Goal: Task Accomplishment & Management: Use online tool/utility

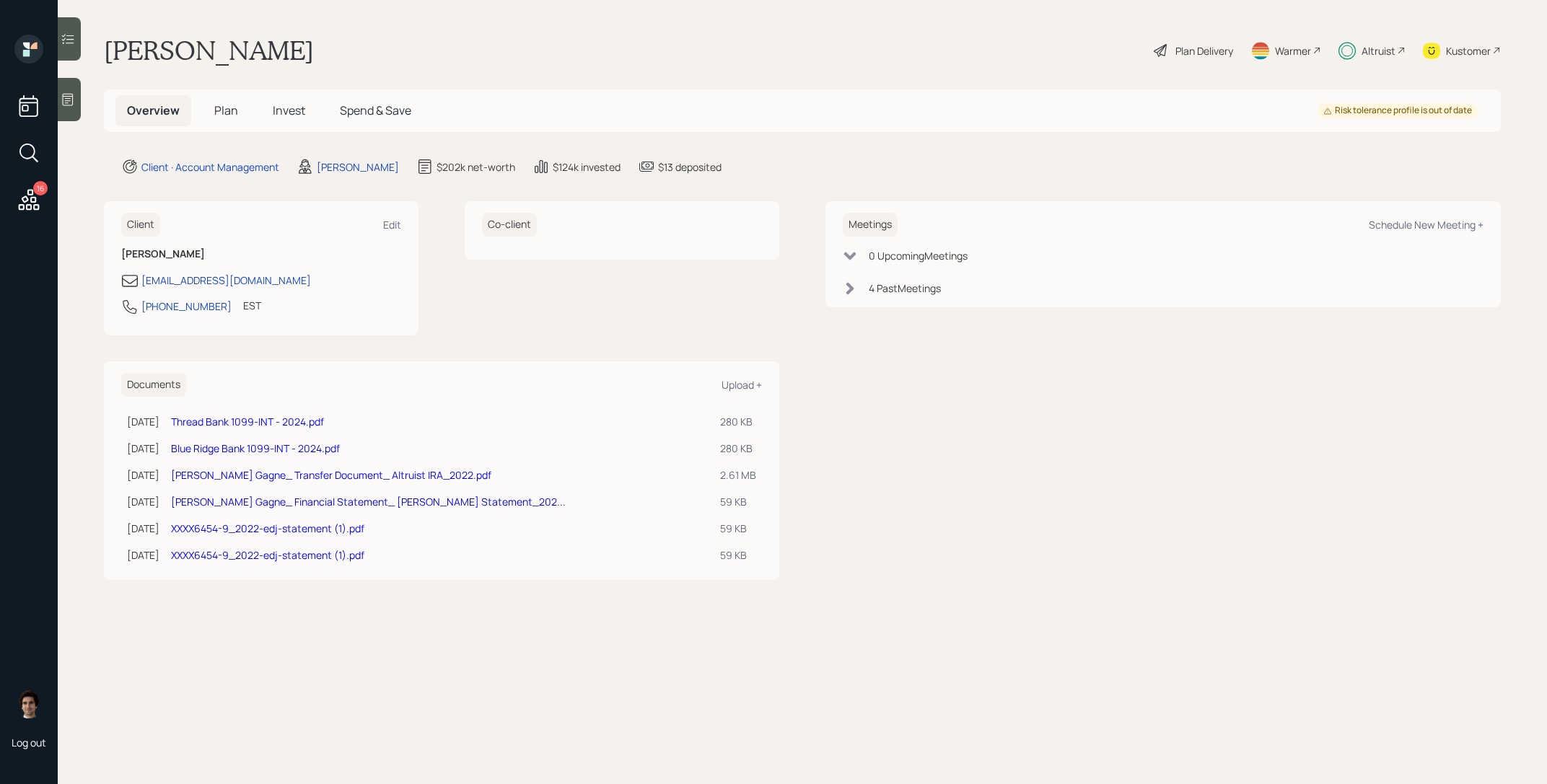
click at [34, 205] on icon at bounding box center [28, 199] width 21 height 21
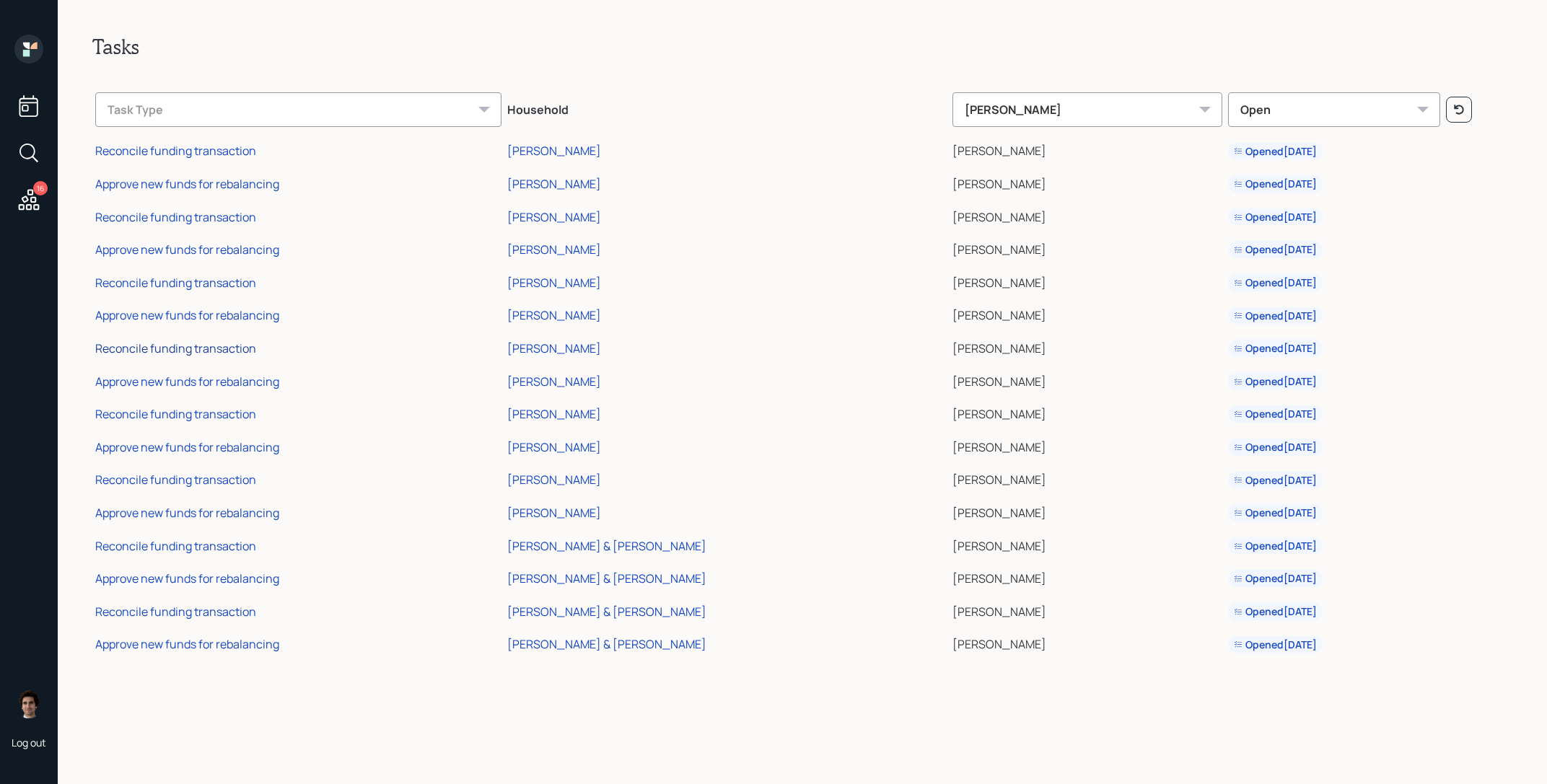
click at [224, 345] on div "Reconcile funding transaction" at bounding box center [176, 348] width 161 height 16
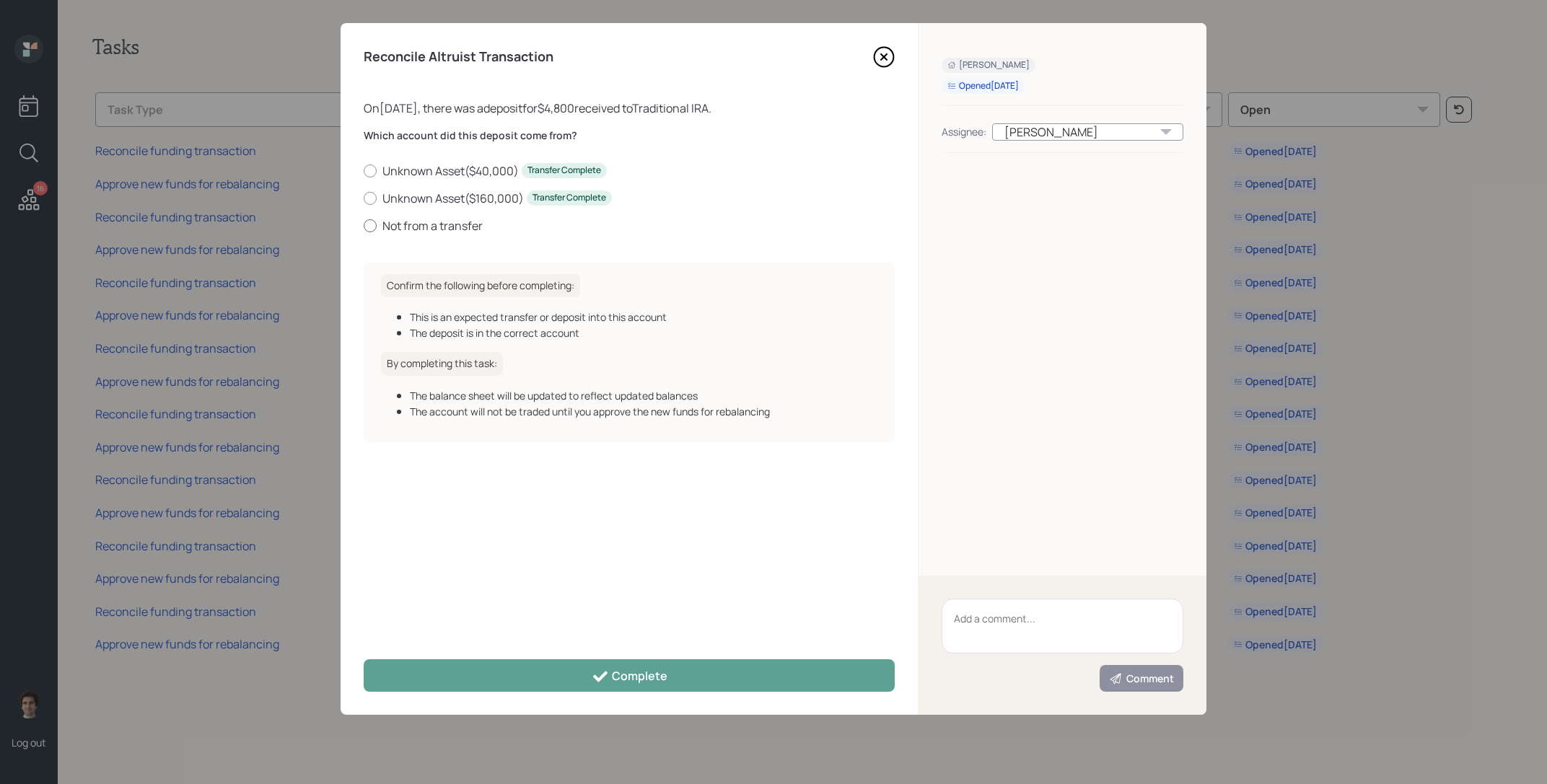
click at [411, 232] on label "Not from a transfer" at bounding box center [628, 226] width 531 height 16
click at [363, 226] on input "Not from a transfer" at bounding box center [363, 225] width 1 height 1
radio input "true"
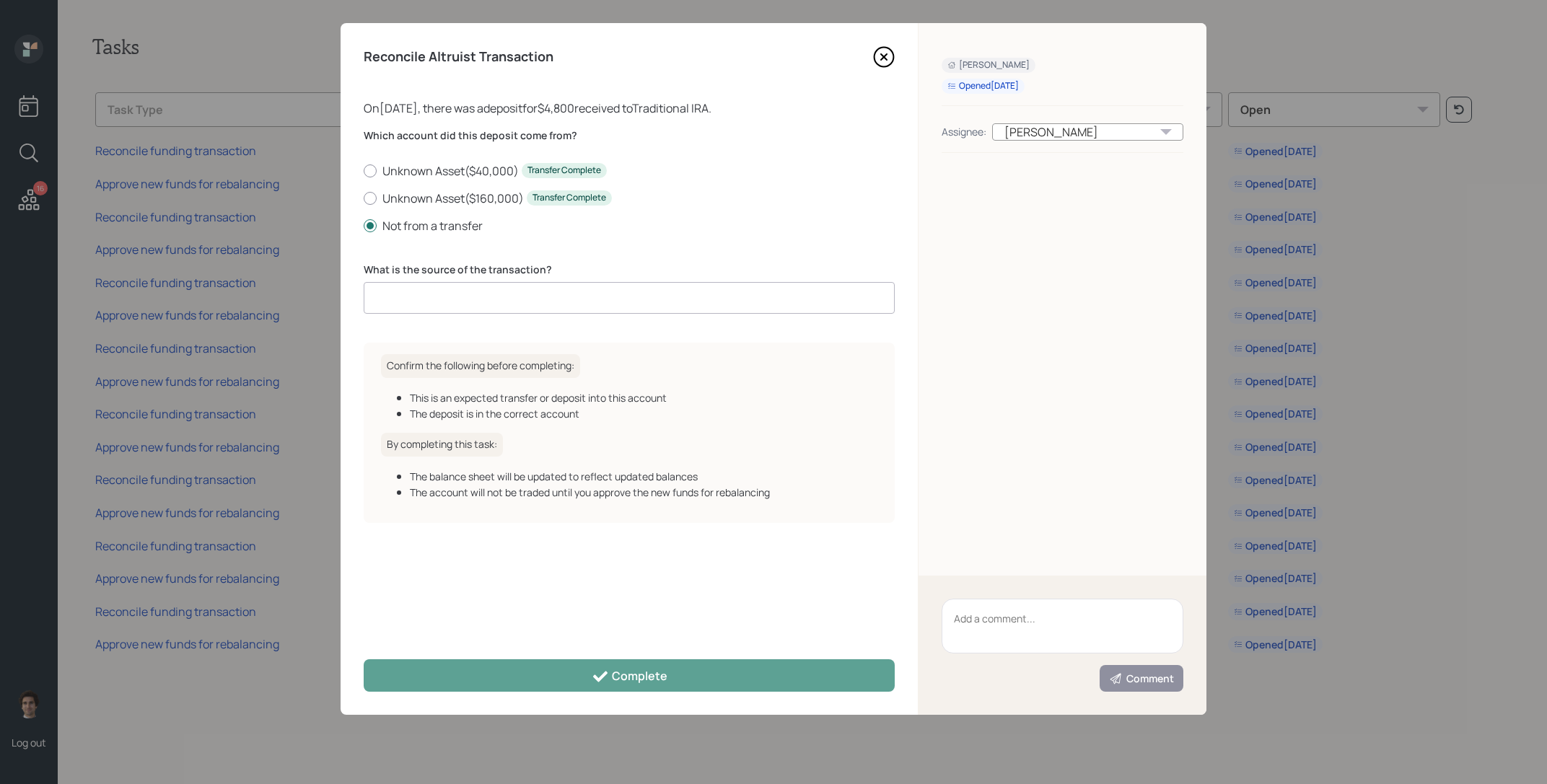
click at [507, 287] on input at bounding box center [628, 297] width 531 height 31
type input "client deposit"
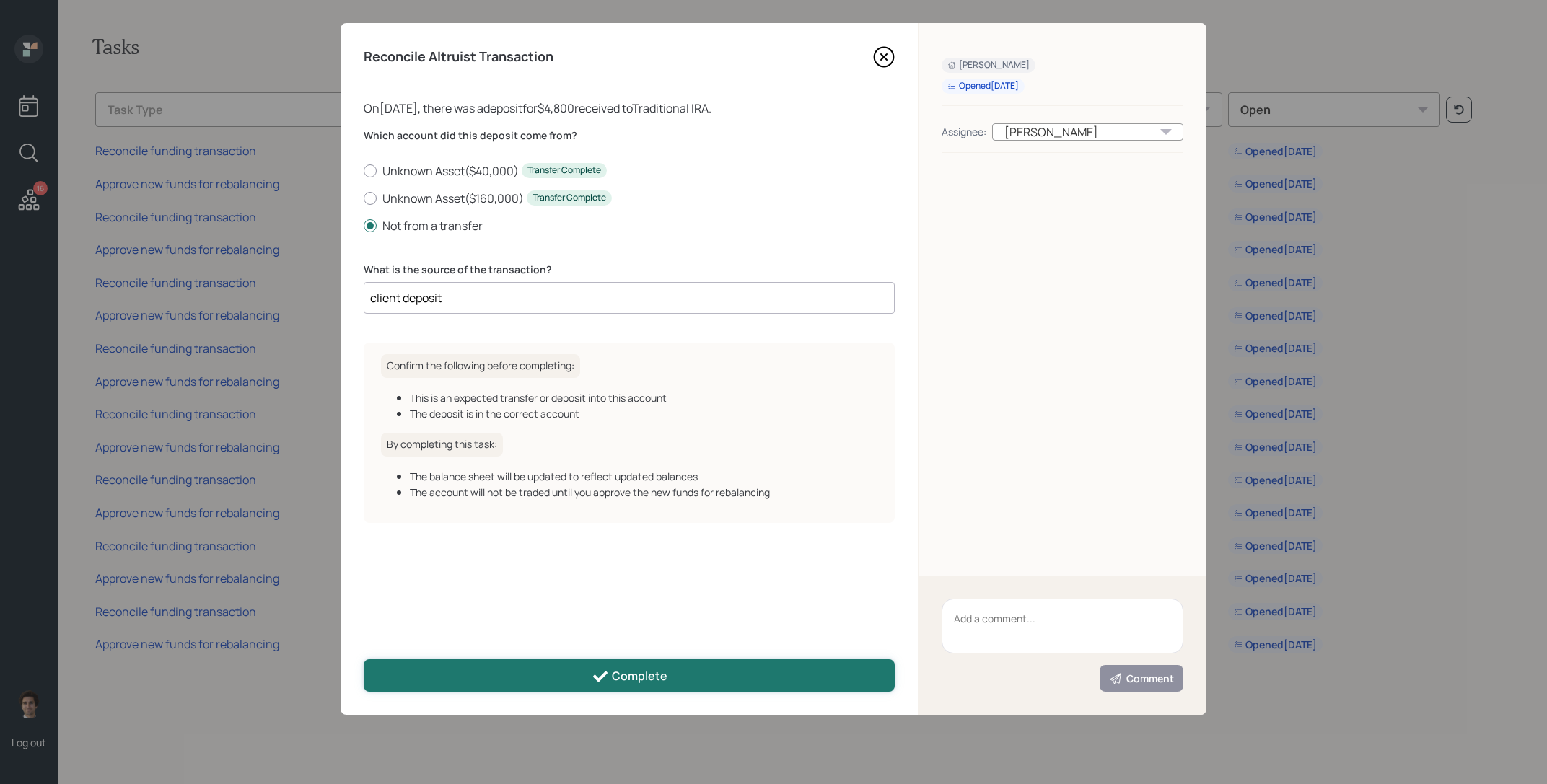
click at [717, 679] on button "Complete" at bounding box center [628, 675] width 531 height 32
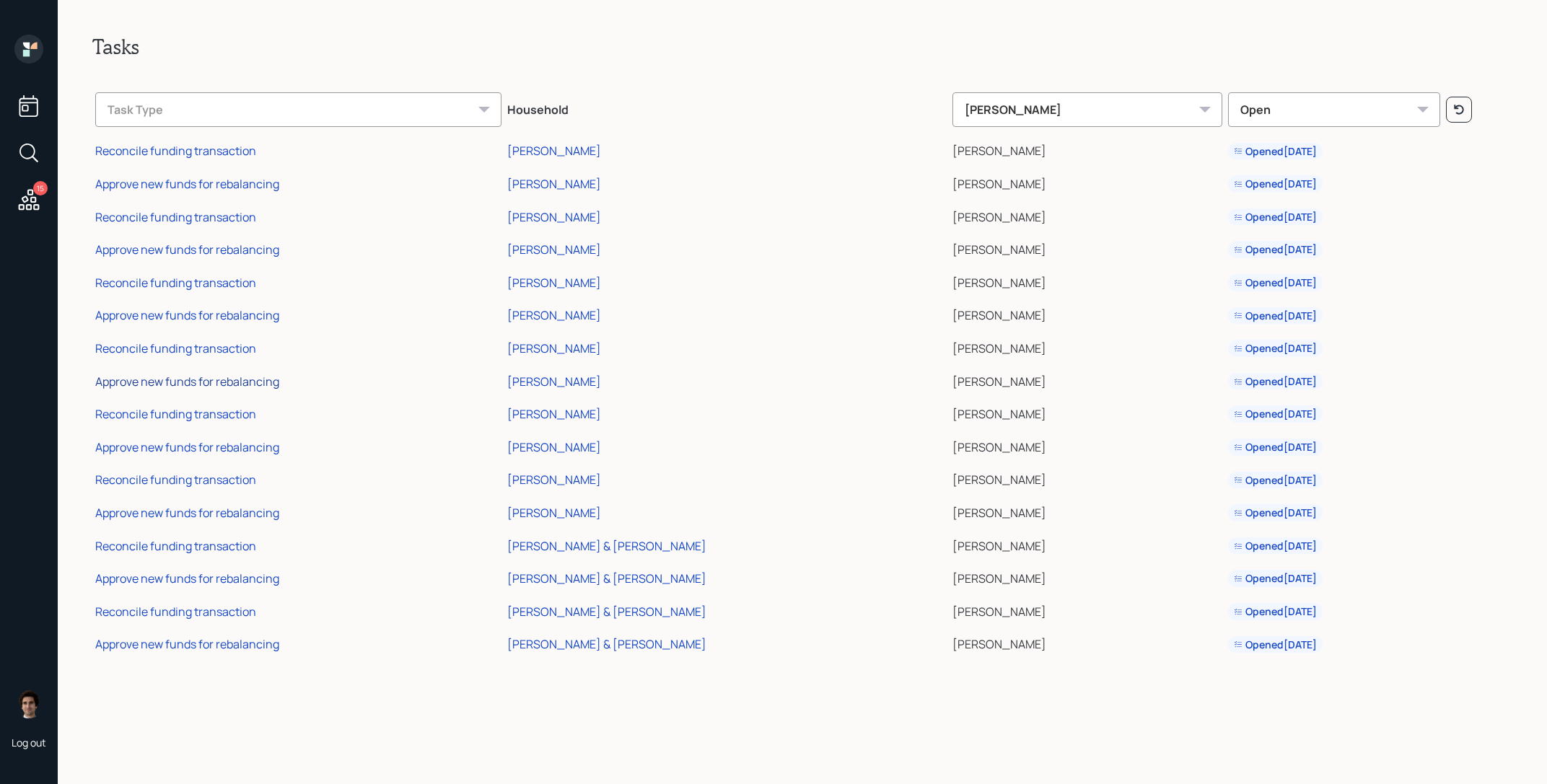
click at [201, 377] on div "Approve new funds for rebalancing" at bounding box center [187, 382] width 184 height 16
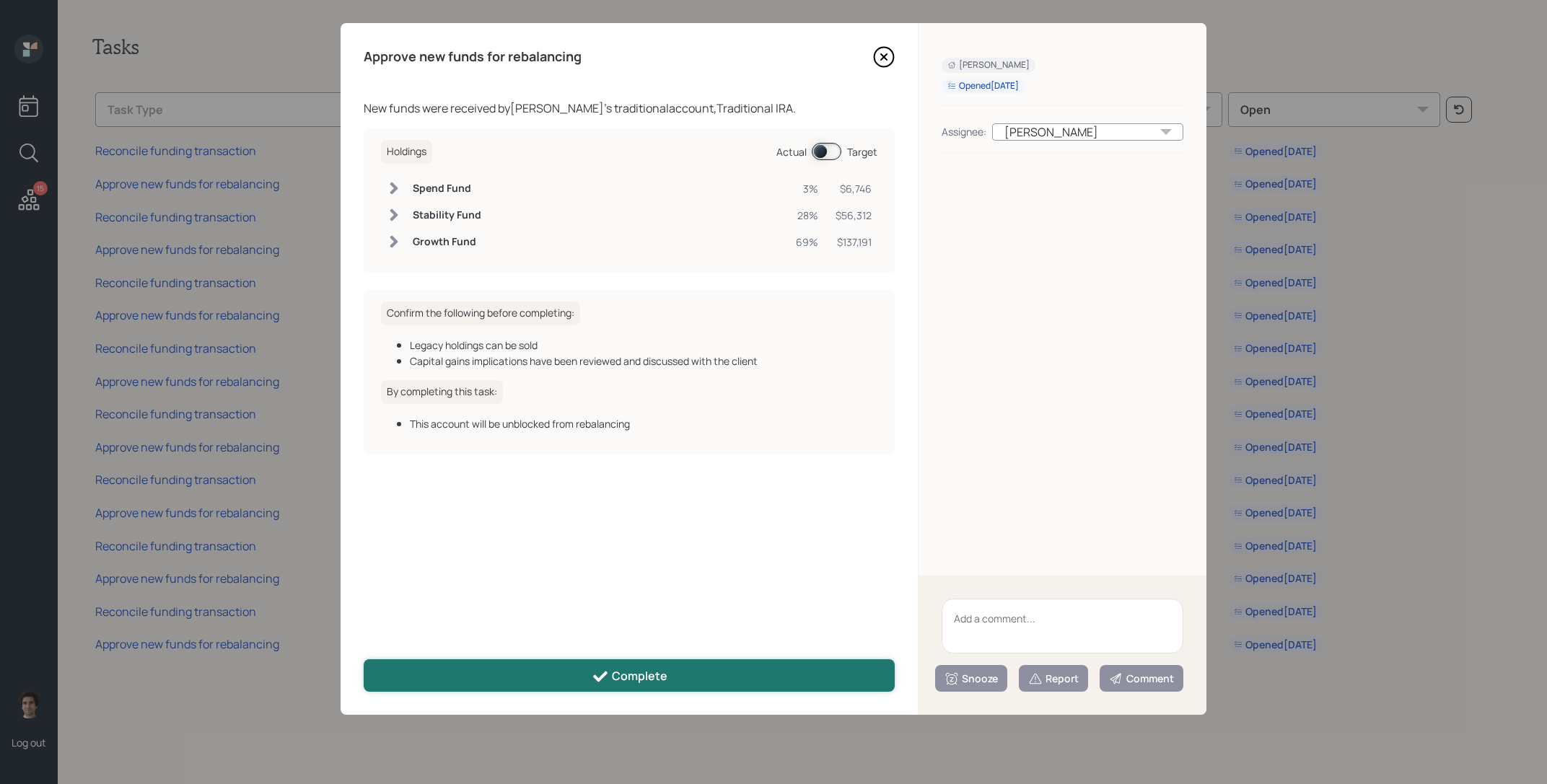
click at [692, 665] on button "Complete" at bounding box center [628, 675] width 531 height 32
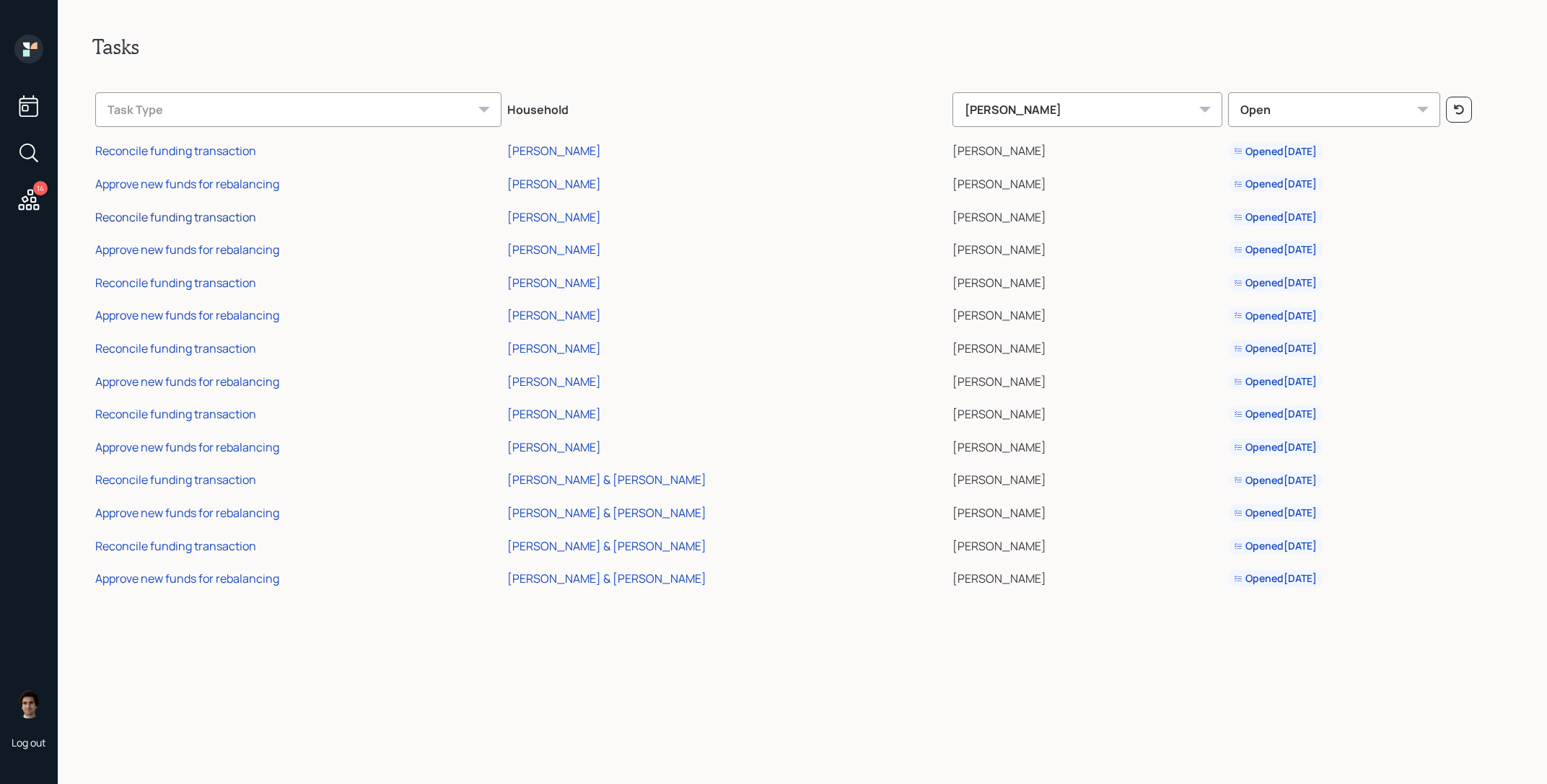
click at [156, 216] on div "Reconcile funding transaction" at bounding box center [176, 217] width 161 height 16
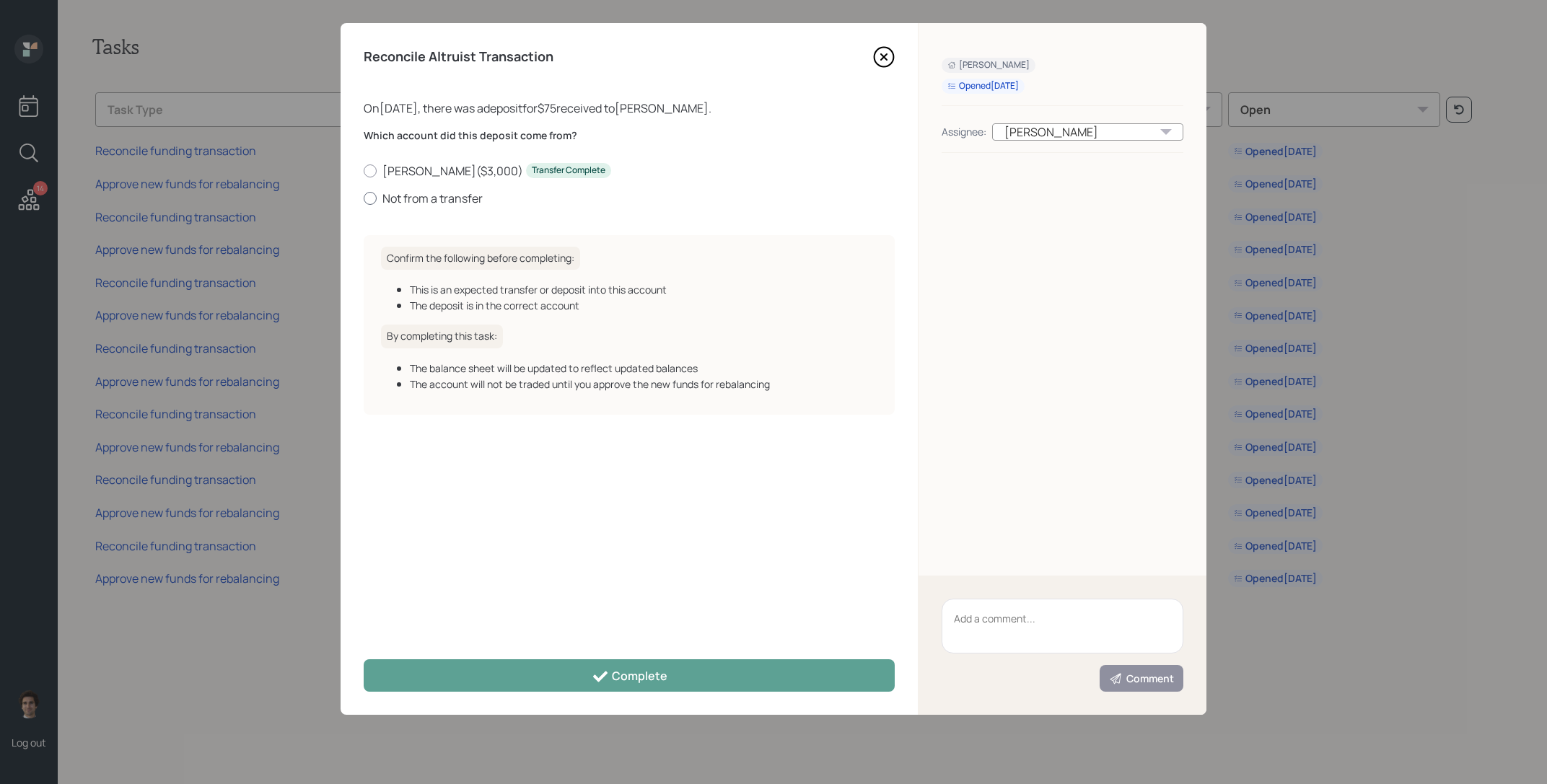
click at [436, 205] on label "Not from a transfer" at bounding box center [628, 198] width 531 height 16
click at [363, 198] on input "Not from a transfer" at bounding box center [363, 197] width 1 height 1
radio input "true"
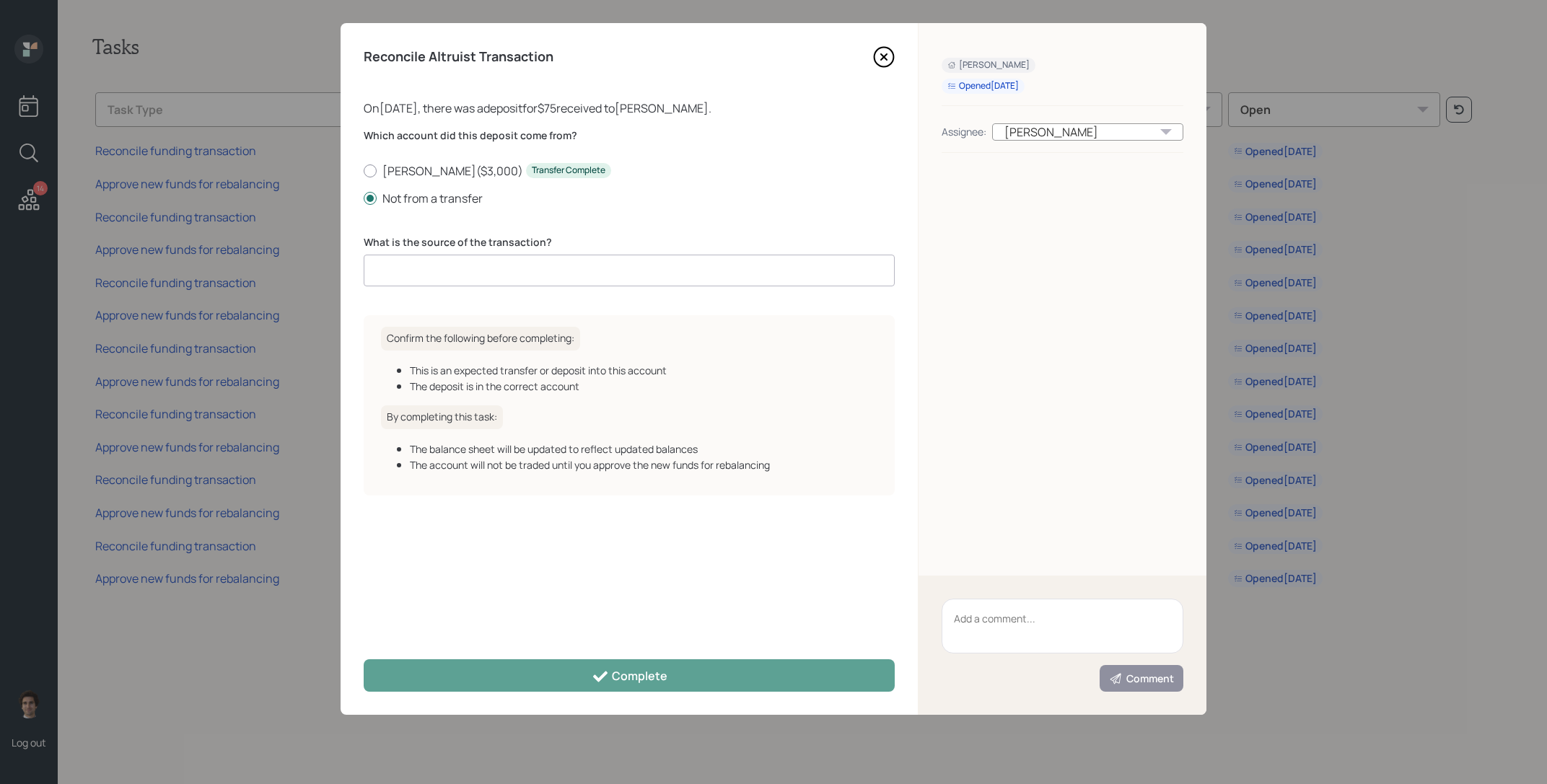
click at [496, 280] on input at bounding box center [628, 270] width 531 height 31
type input "client deposit"
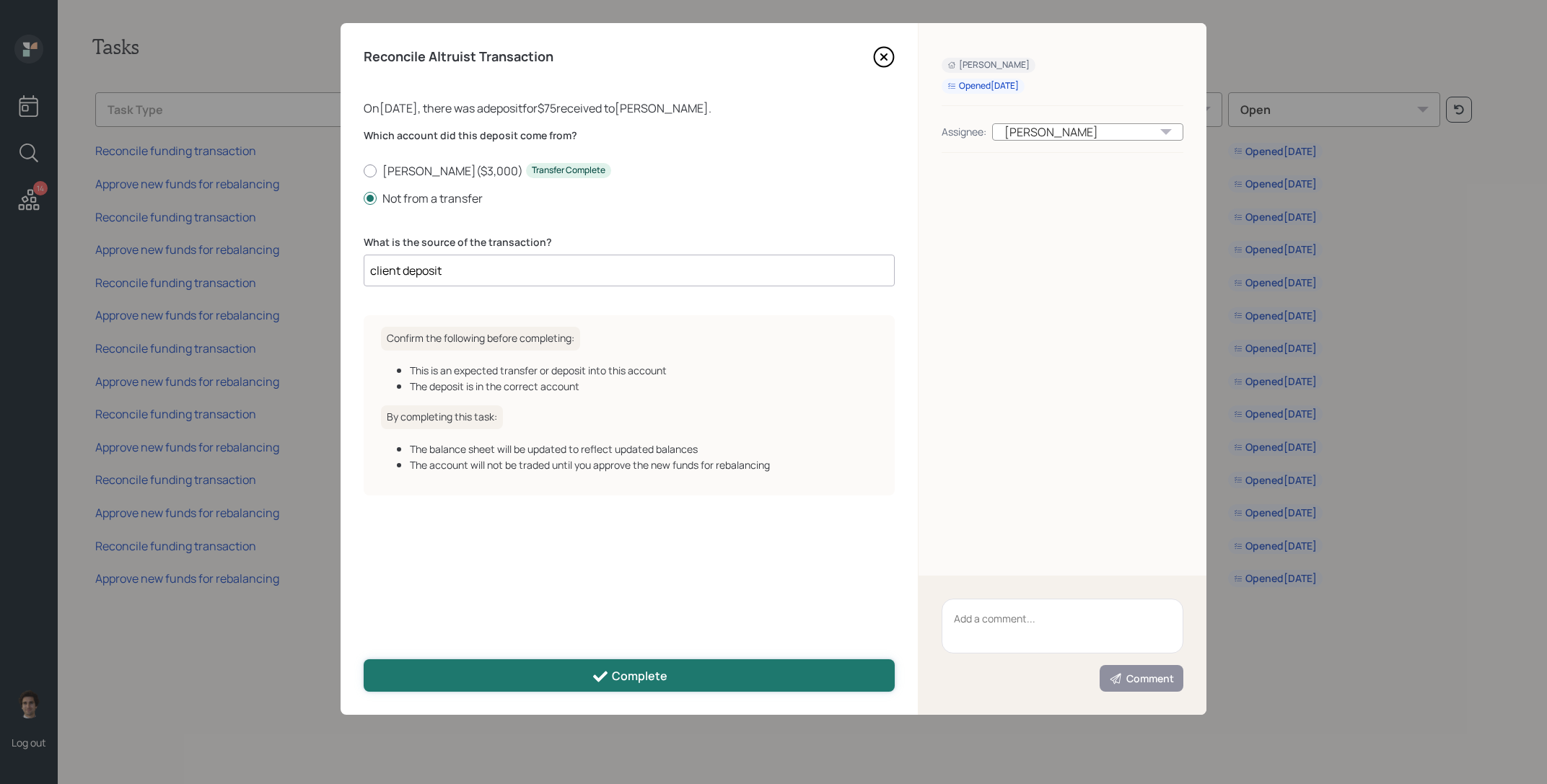
click at [462, 688] on button "Complete" at bounding box center [628, 675] width 531 height 32
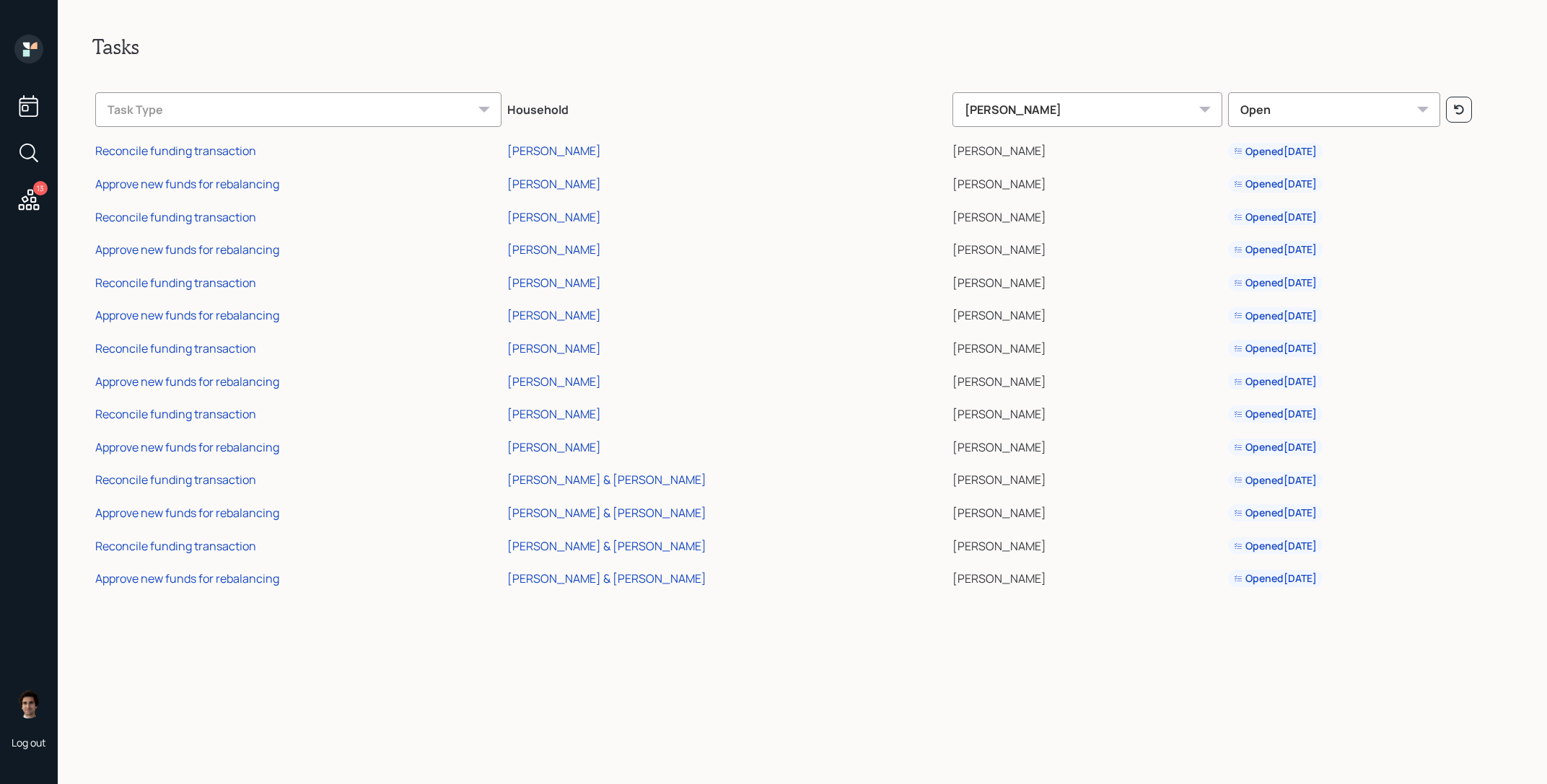
click at [219, 257] on td "Approve new funds for rebalancing" at bounding box center [298, 247] width 412 height 33
click at [219, 255] on div "Approve new funds for rebalancing" at bounding box center [187, 249] width 184 height 16
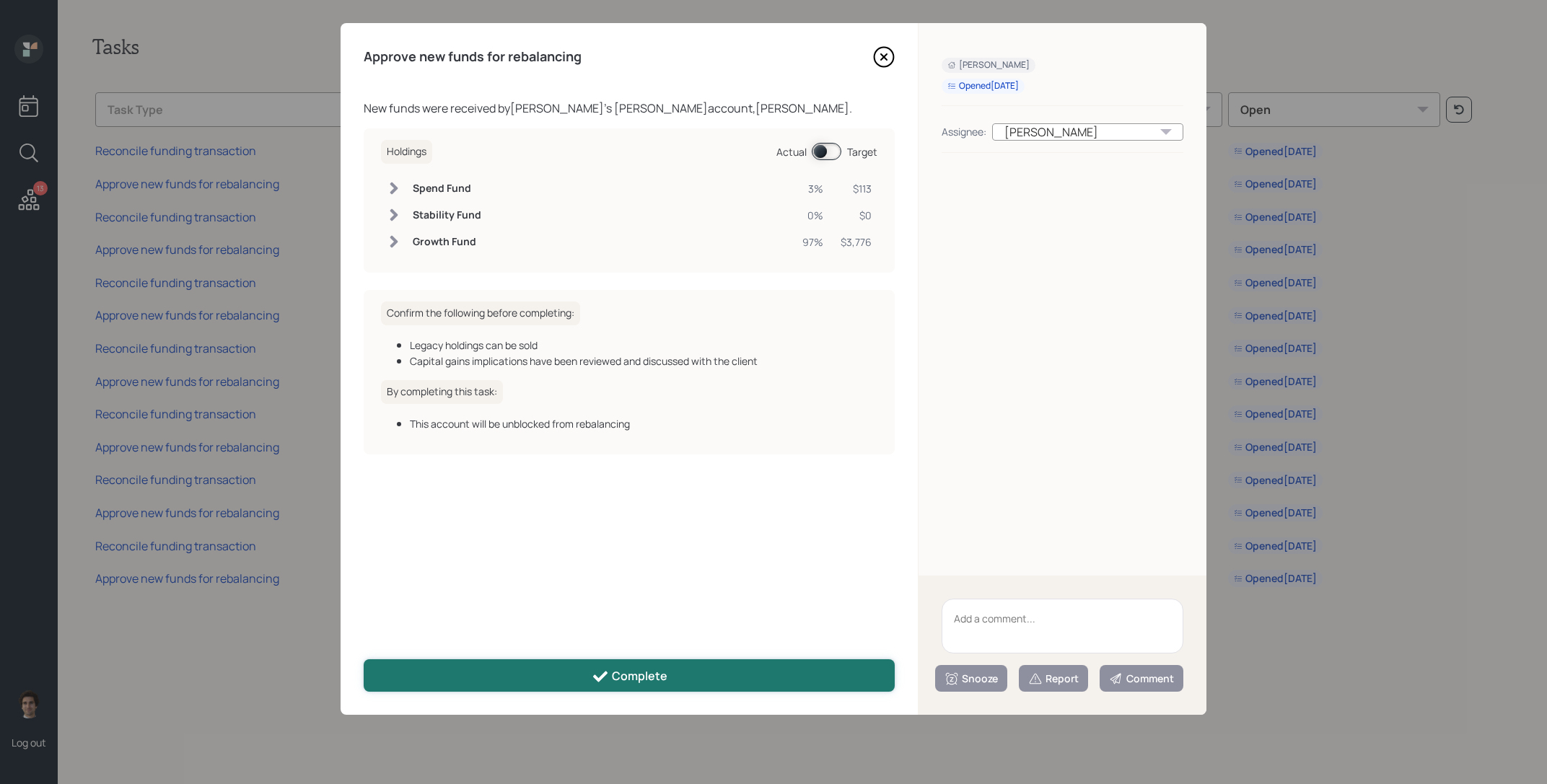
click at [489, 673] on button "Complete" at bounding box center [628, 675] width 531 height 32
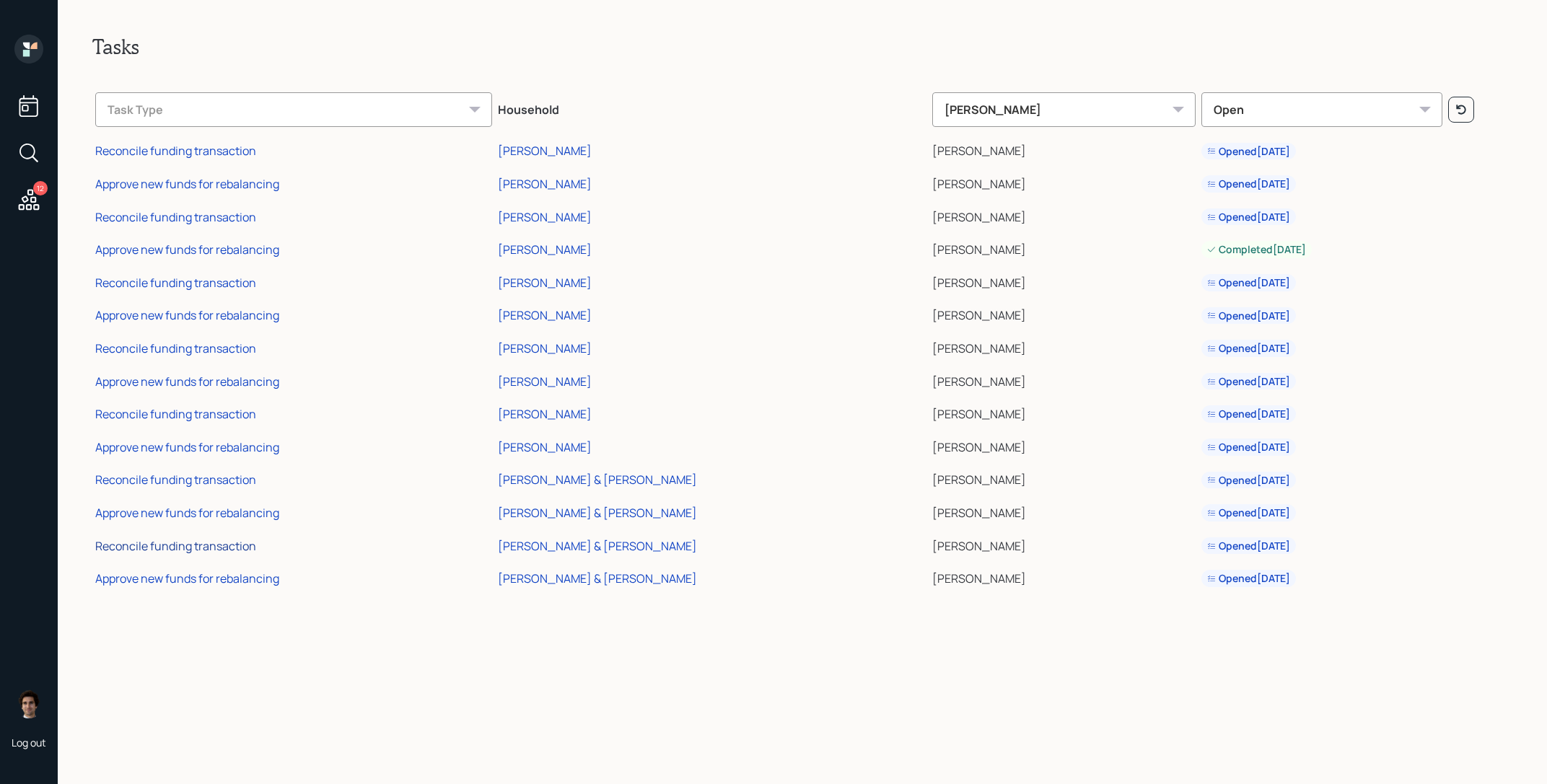
click at [202, 547] on div "Reconcile funding transaction" at bounding box center [176, 546] width 161 height 16
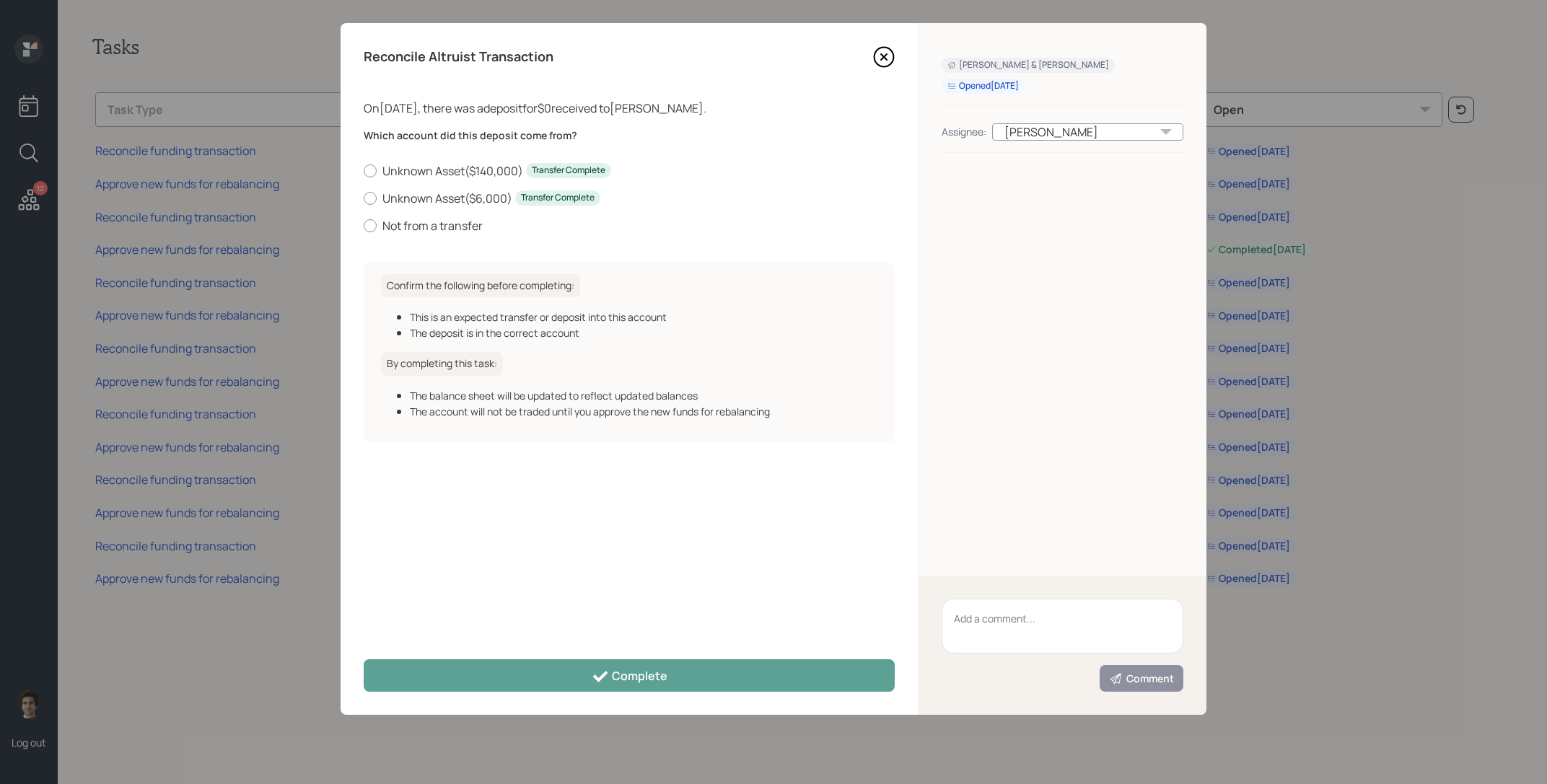
click at [891, 61] on icon at bounding box center [883, 57] width 22 height 22
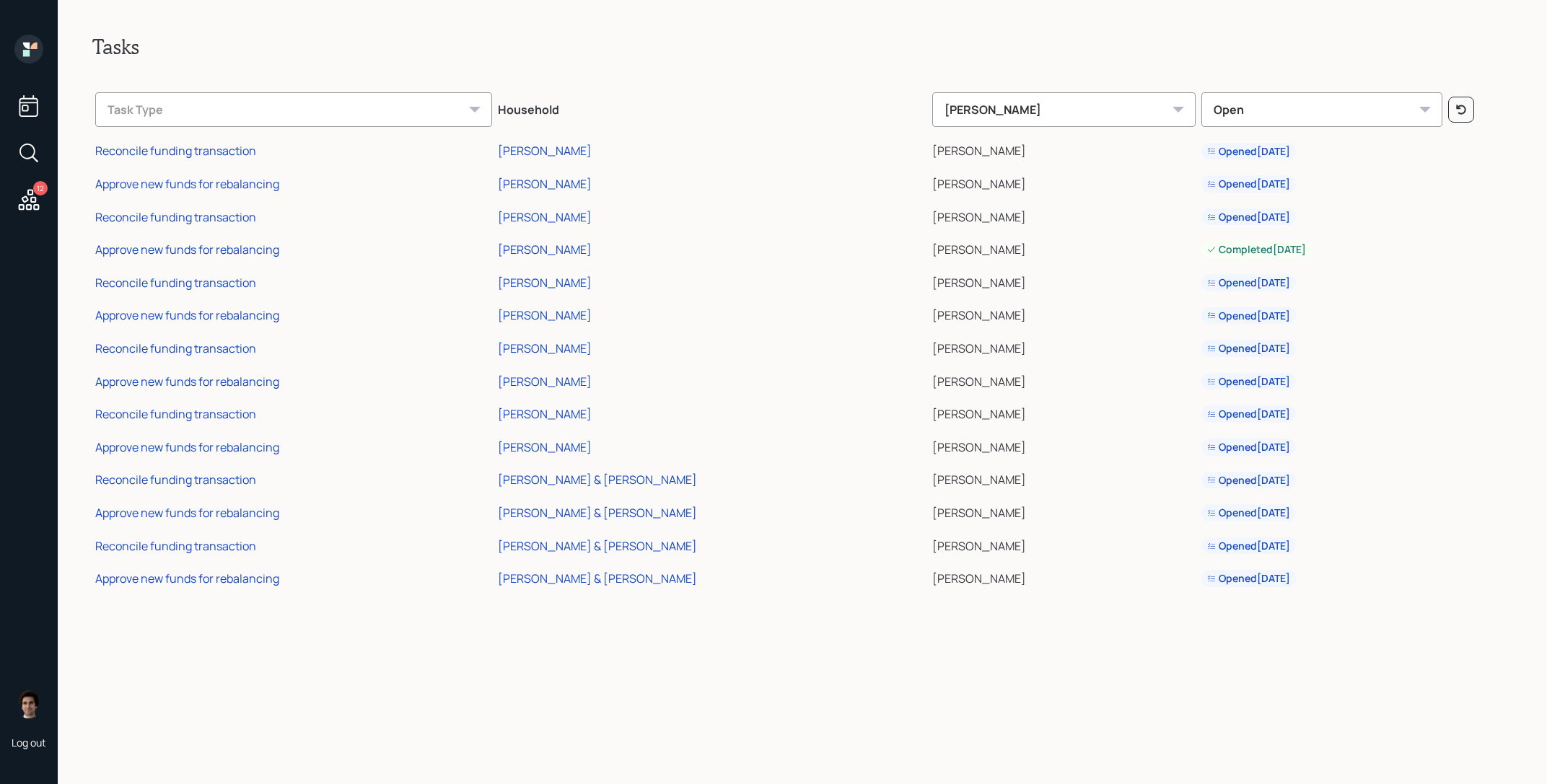
click at [621, 553] on td "[PERSON_NAME] & [PERSON_NAME]" at bounding box center [712, 544] width 434 height 33
click at [621, 548] on div "[PERSON_NAME] & [PERSON_NAME]" at bounding box center [597, 546] width 199 height 16
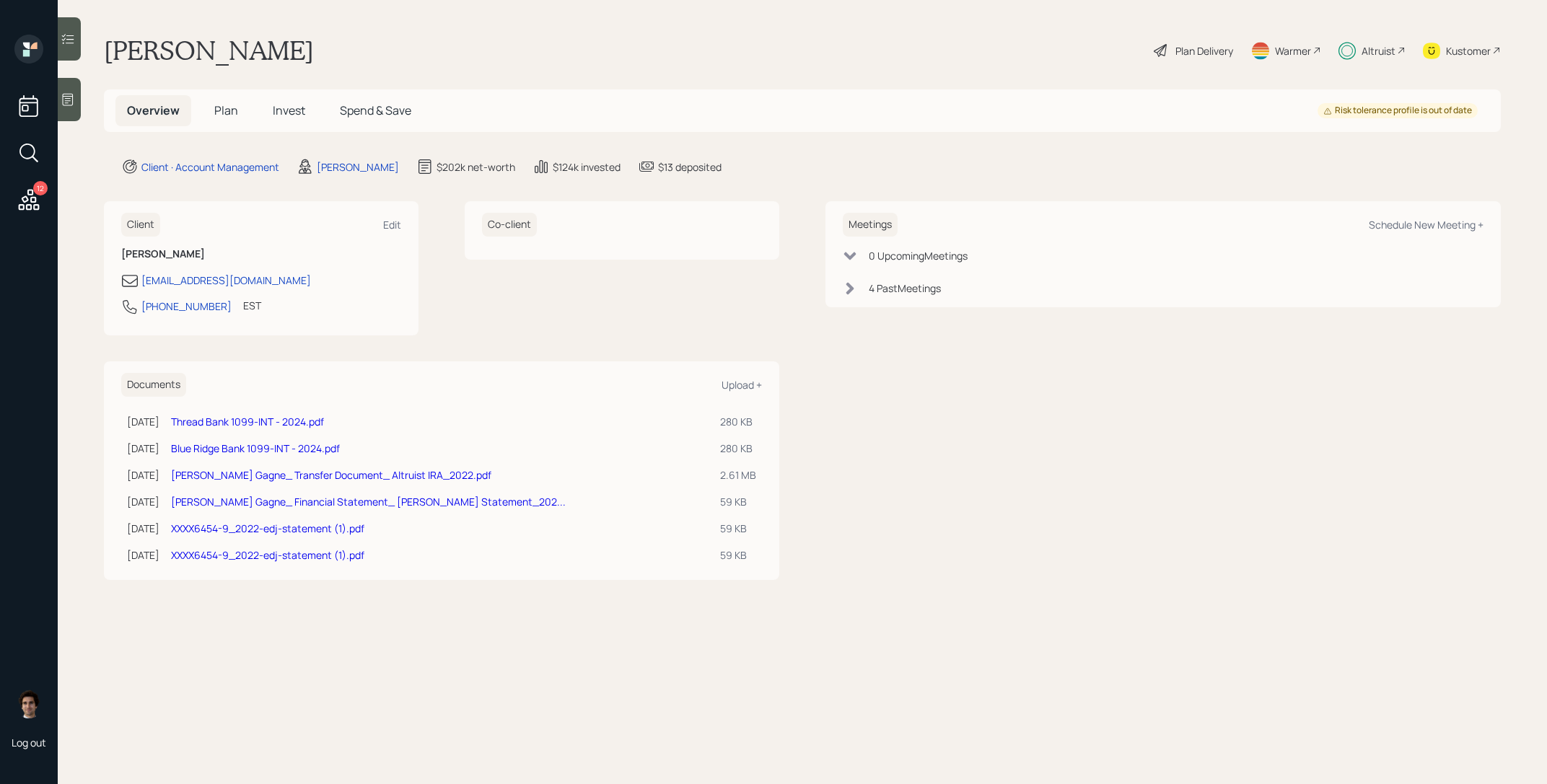
click at [293, 116] on span "Invest" at bounding box center [289, 110] width 32 height 16
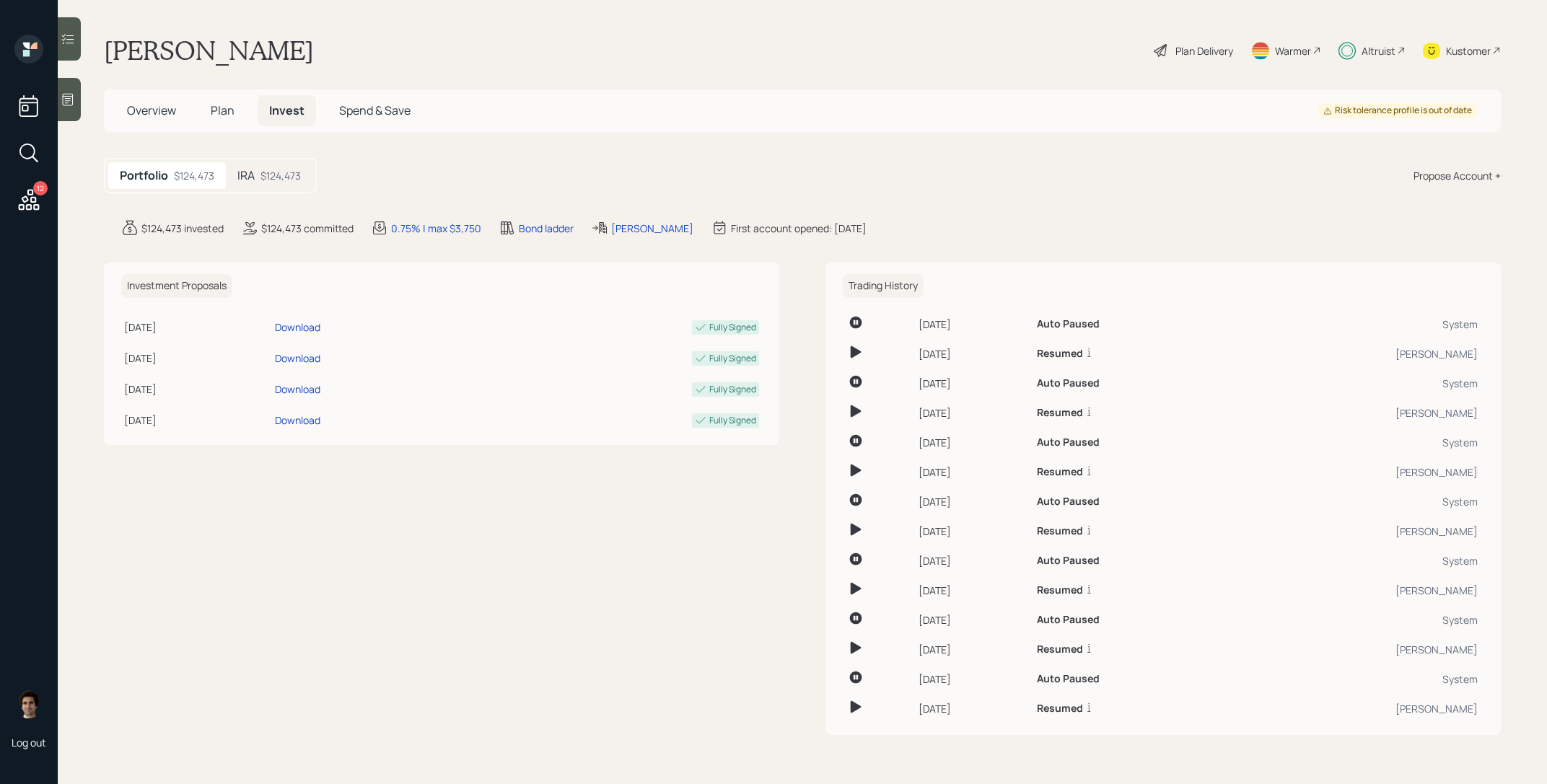
click at [211, 109] on span "Plan" at bounding box center [223, 110] width 24 height 16
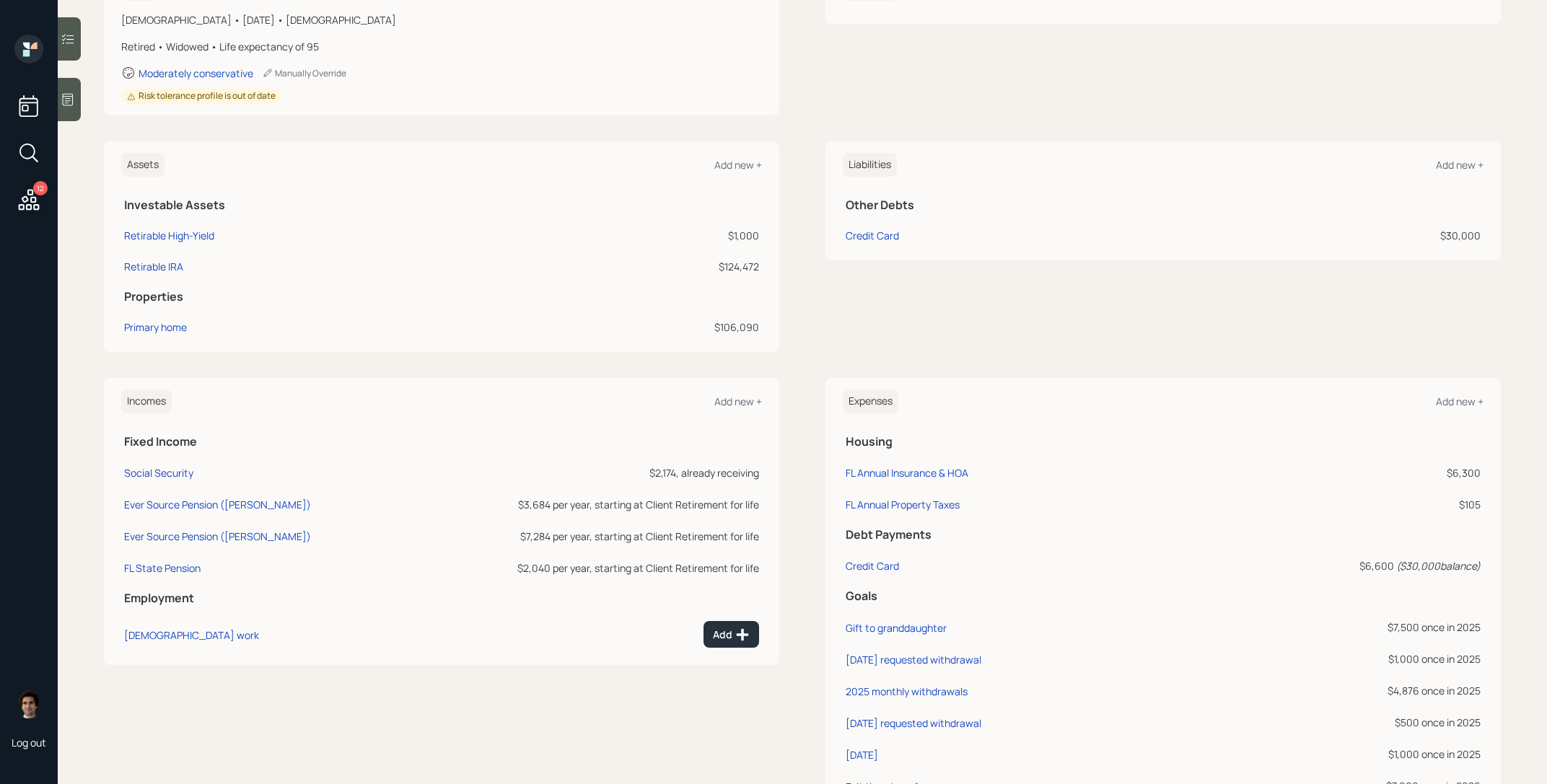
scroll to position [575, 0]
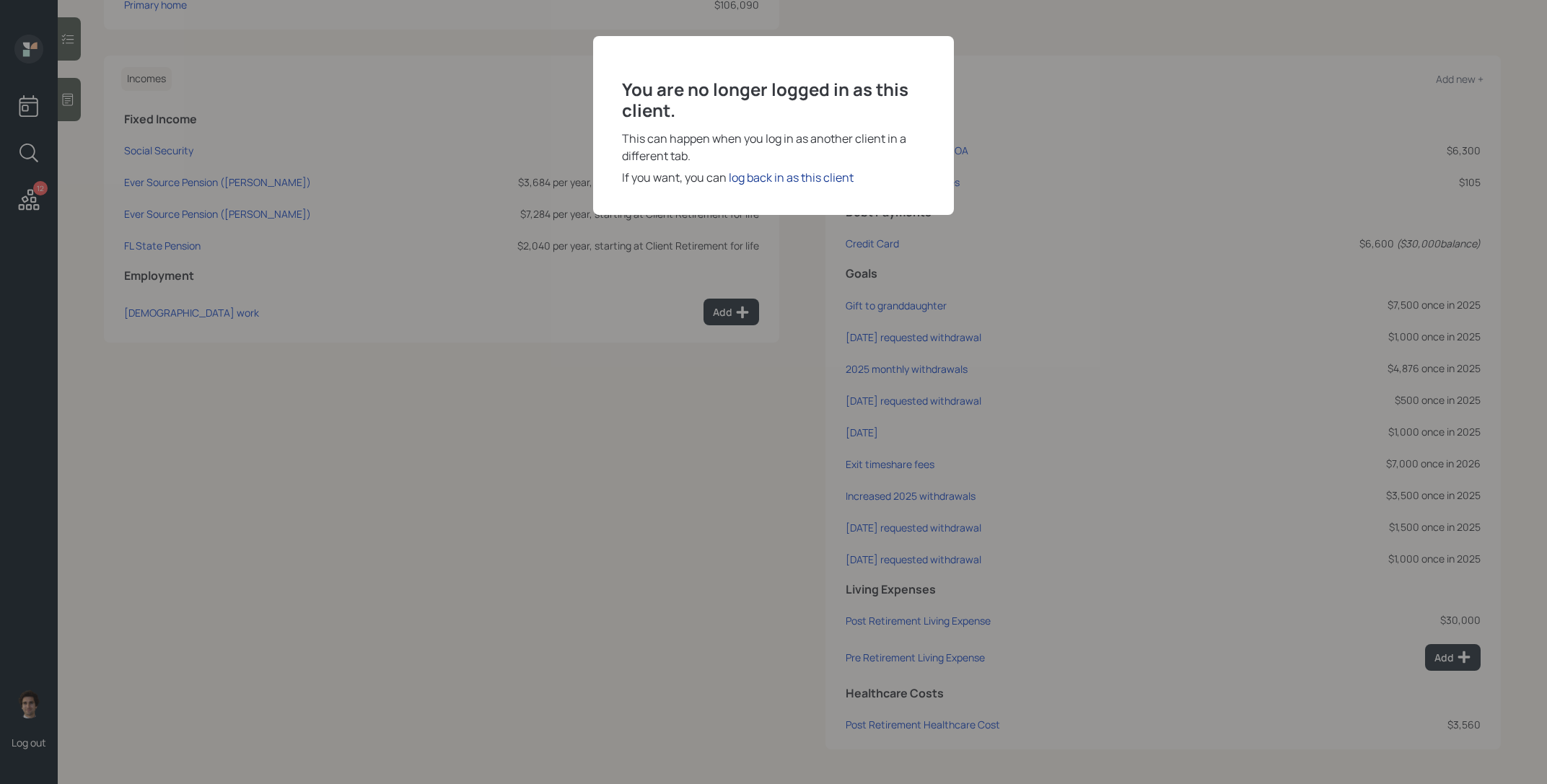
click at [790, 173] on div "log back in as this client" at bounding box center [790, 178] width 125 height 18
